Goal: Information Seeking & Learning: Learn about a topic

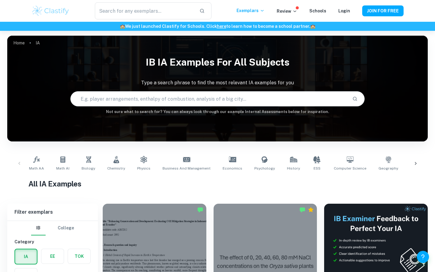
click at [185, 97] on input "text" at bounding box center [209, 98] width 277 height 17
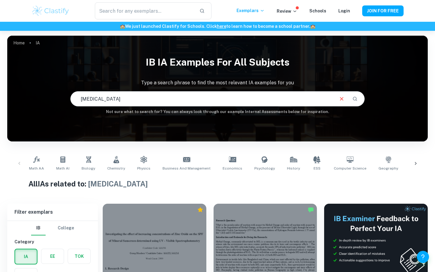
drag, startPoint x: 184, startPoint y: 97, endPoint x: 54, endPoint y: 101, distance: 130.0
click at [54, 101] on div "IB IA examples for all subjects Type a search phrase to find the most relevant …" at bounding box center [217, 84] width 421 height 62
type input "sunscreen"
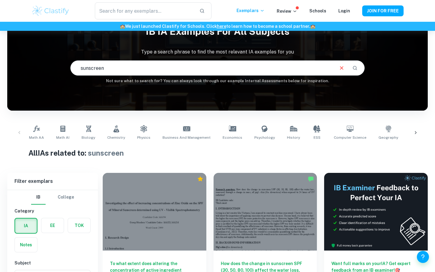
scroll to position [94, 0]
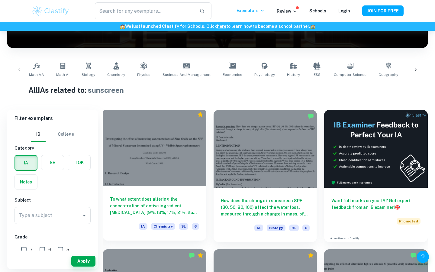
click at [188, 210] on h6 "To what extent does altering the concentration of active ingredient [MEDICAL_DA…" at bounding box center [154, 206] width 89 height 20
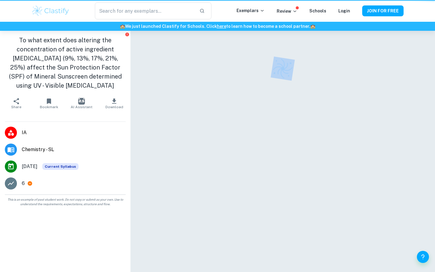
click at [188, 210] on div at bounding box center [282, 159] width 261 height 256
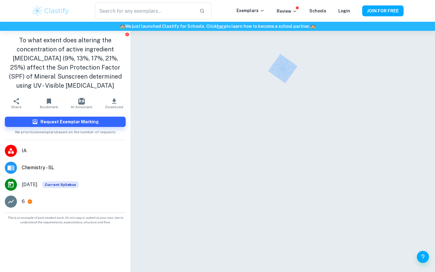
click at [188, 210] on div at bounding box center [282, 159] width 261 height 256
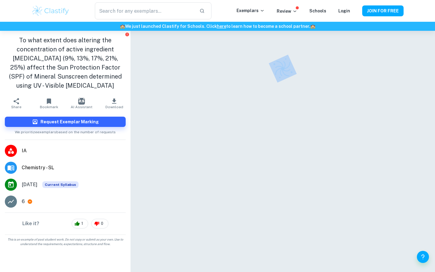
click at [188, 210] on div at bounding box center [282, 159] width 261 height 256
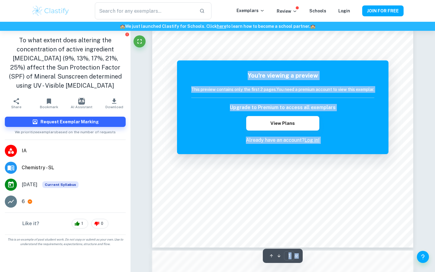
scroll to position [130, 0]
